Goal: Information Seeking & Learning: Find specific fact

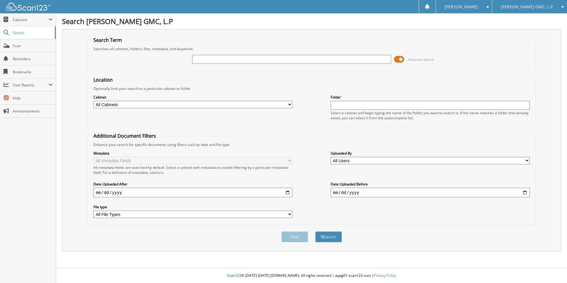
click at [247, 57] on input "text" at bounding box center [291, 59] width 199 height 9
click at [232, 56] on input "weekly payroll" at bounding box center [291, 59] width 199 height 9
type input "weekly payroll 9/10/25"
click at [336, 237] on button "Search" at bounding box center [328, 236] width 27 height 11
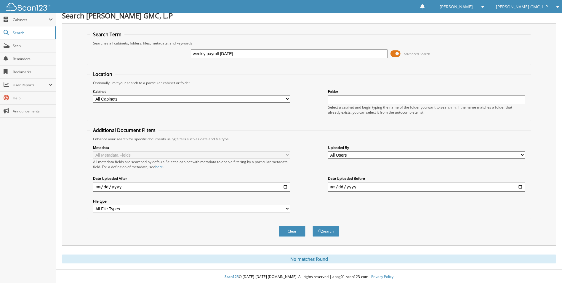
scroll to position [7, 0]
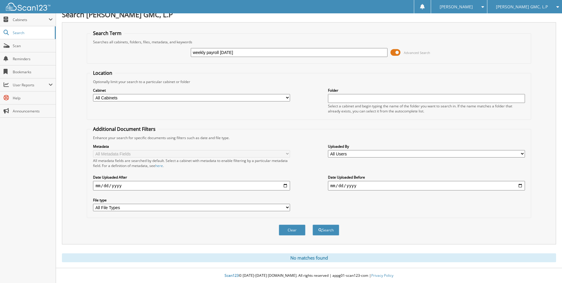
click at [246, 52] on input "weekly payroll 9/10/25" at bounding box center [289, 52] width 197 height 9
type input "weekly payroll [DATE]"
click at [328, 230] on button "Search" at bounding box center [326, 229] width 27 height 11
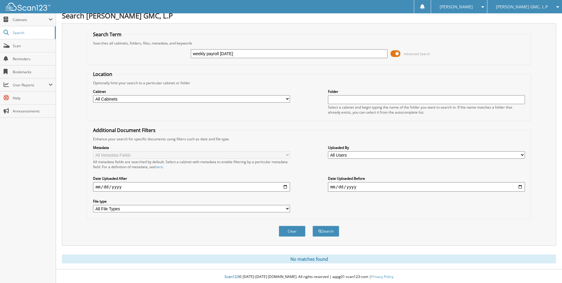
scroll to position [7, 0]
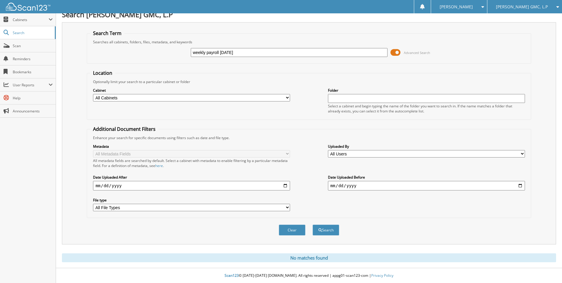
click at [228, 52] on input "weekly payroll [DATE]" at bounding box center [289, 52] width 197 height 9
type input "weekly payroll [DATE]"
click at [328, 227] on button "Search" at bounding box center [326, 229] width 27 height 11
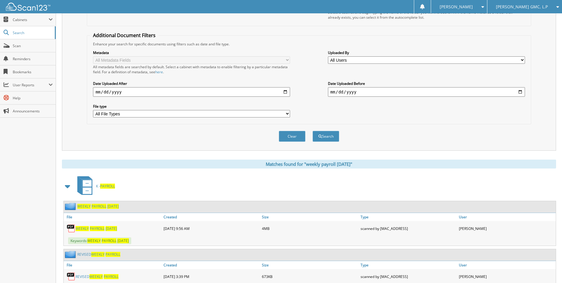
scroll to position [129, 0]
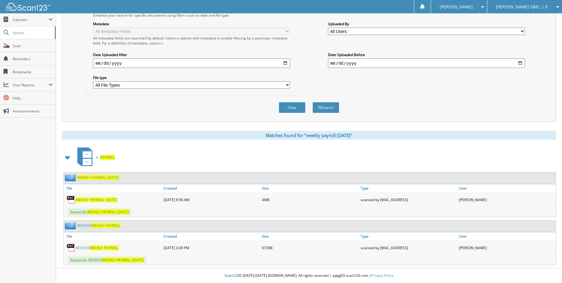
click at [84, 199] on span "WEEKLY" at bounding box center [82, 199] width 13 height 5
